Goal: Navigation & Orientation: Go to known website

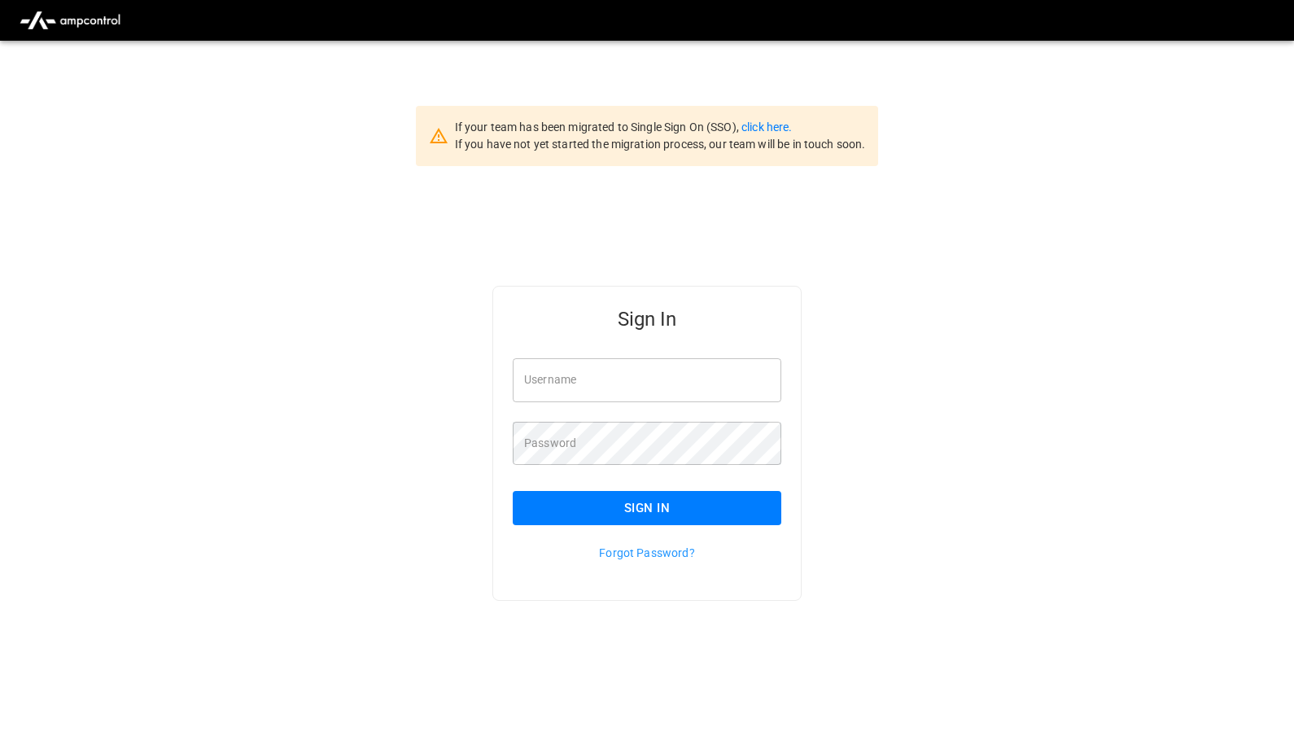
type input "**********"
click at [632, 504] on button "Sign In" at bounding box center [647, 508] width 269 height 34
